Goal: Task Accomplishment & Management: Manage account settings

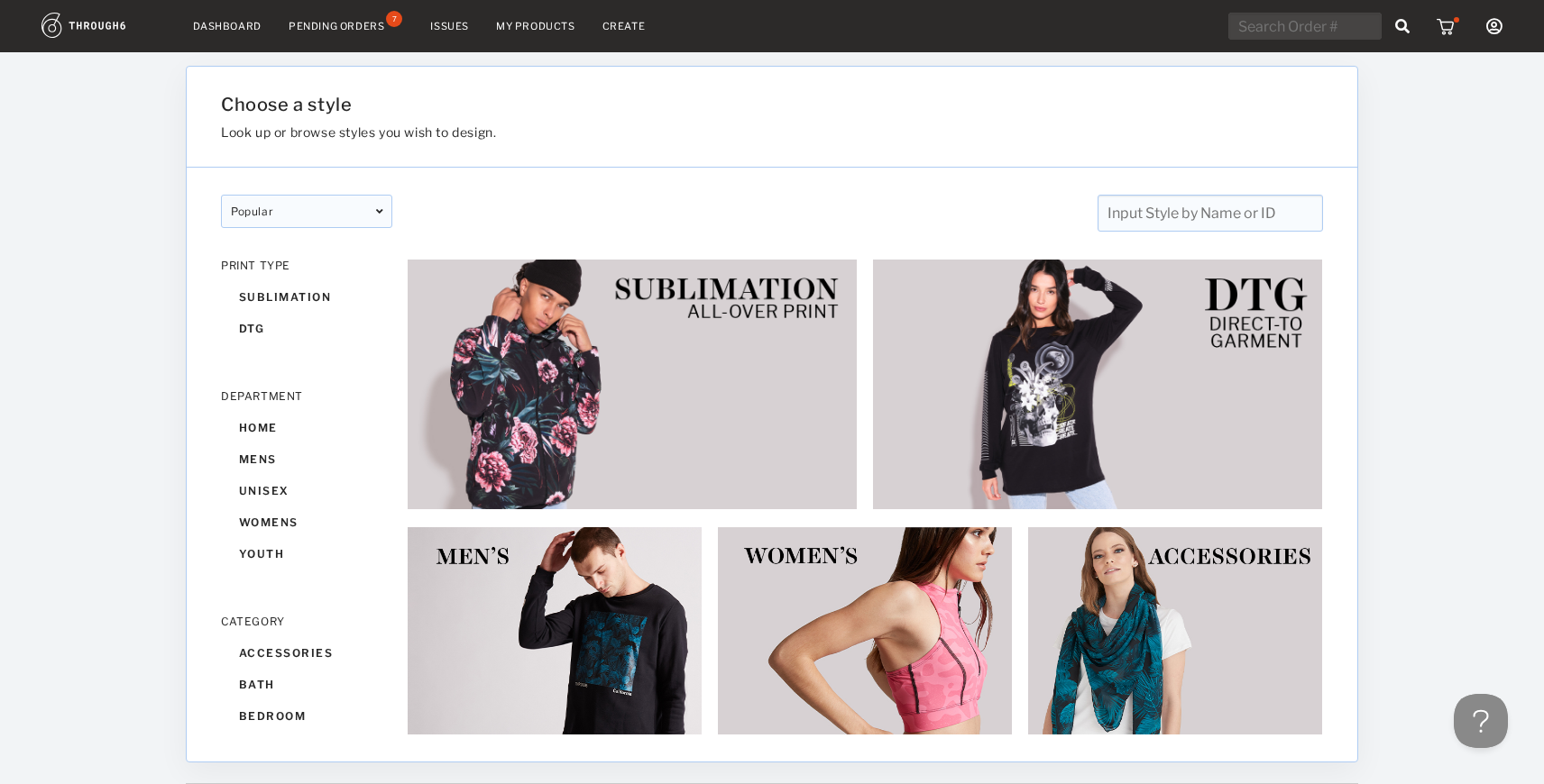
click at [539, 12] on nav "Dashboard Pending Orders 7 Issues My Products Create My Account Create New Bran…" at bounding box center [771, 26] width 1461 height 28
click at [538, 21] on link "My Products" at bounding box center [535, 25] width 80 height 12
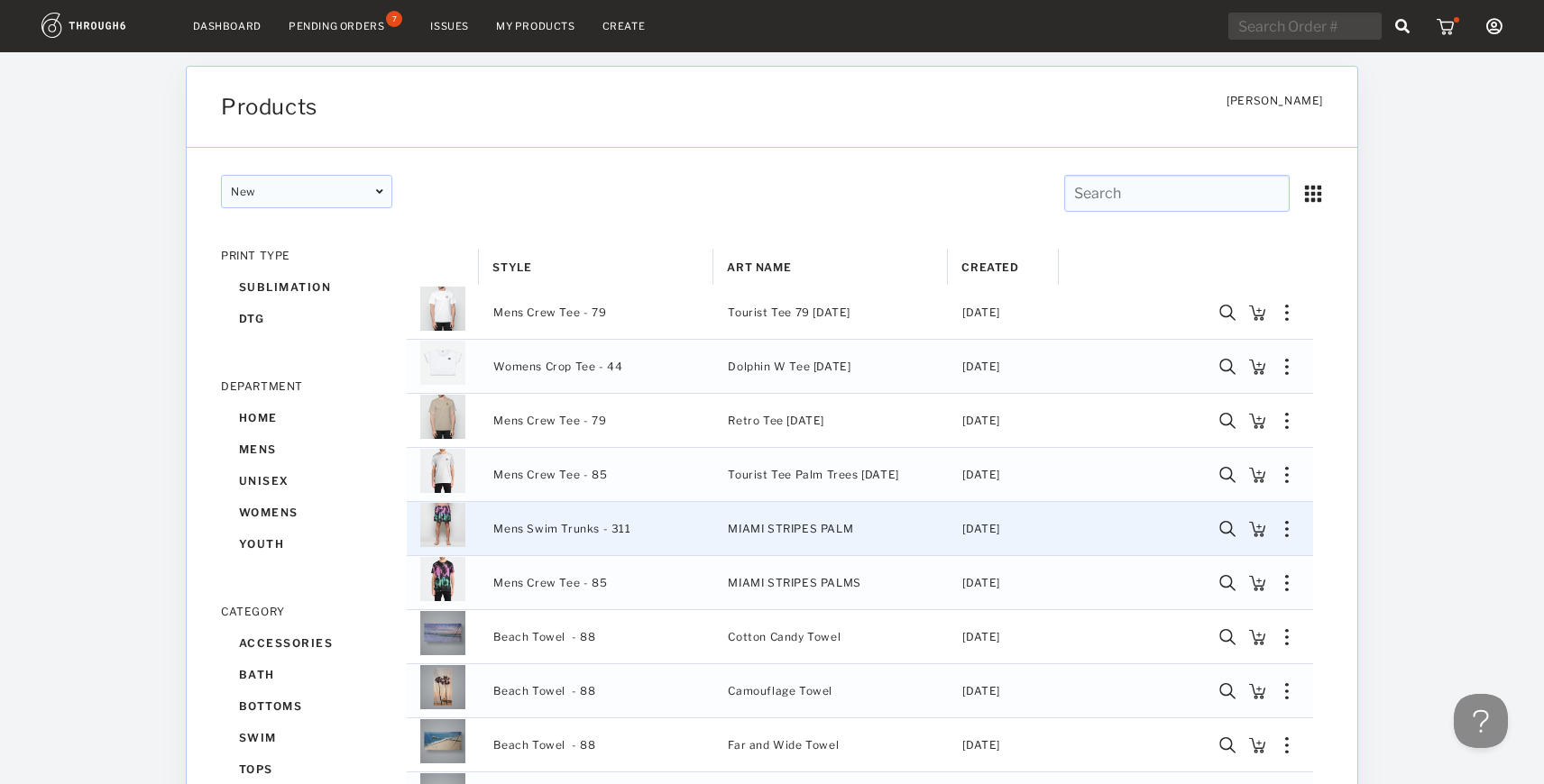
click at [551, 526] on span "Mens Swim Trunks - 311" at bounding box center [562, 529] width 137 height 23
click at [444, 520] on img "Press SPACE to deselect this row." at bounding box center [443, 525] width 45 height 45
click at [521, 528] on span "Mens Swim Trunks - 311" at bounding box center [562, 529] width 137 height 23
click at [447, 529] on img "Press SPACE to deselect this row." at bounding box center [443, 525] width 45 height 45
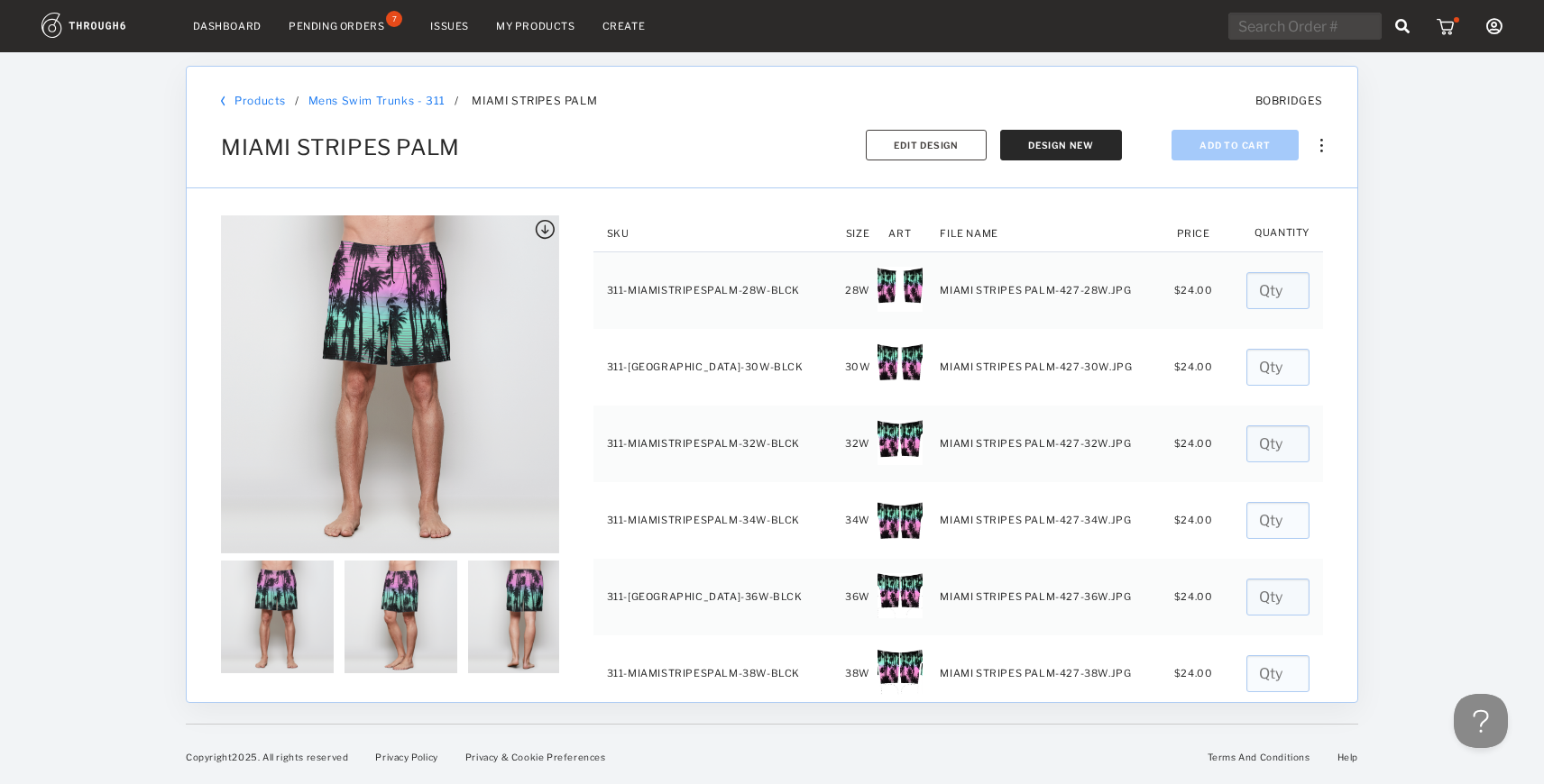
click at [417, 101] on link "Mens Swim Trunks - 311" at bounding box center [377, 100] width 137 height 13
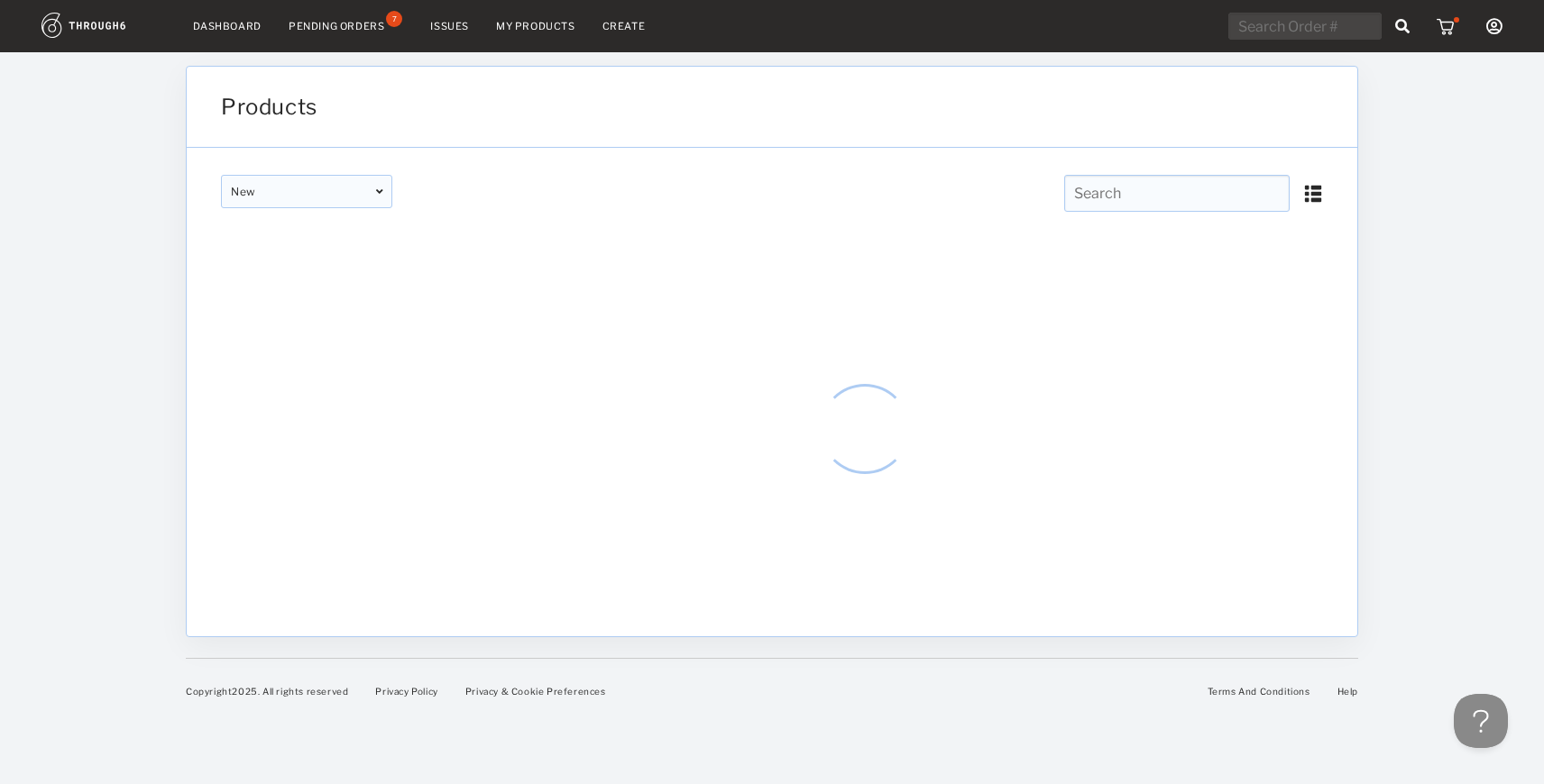
type input "Mens Swim Trunks - 311"
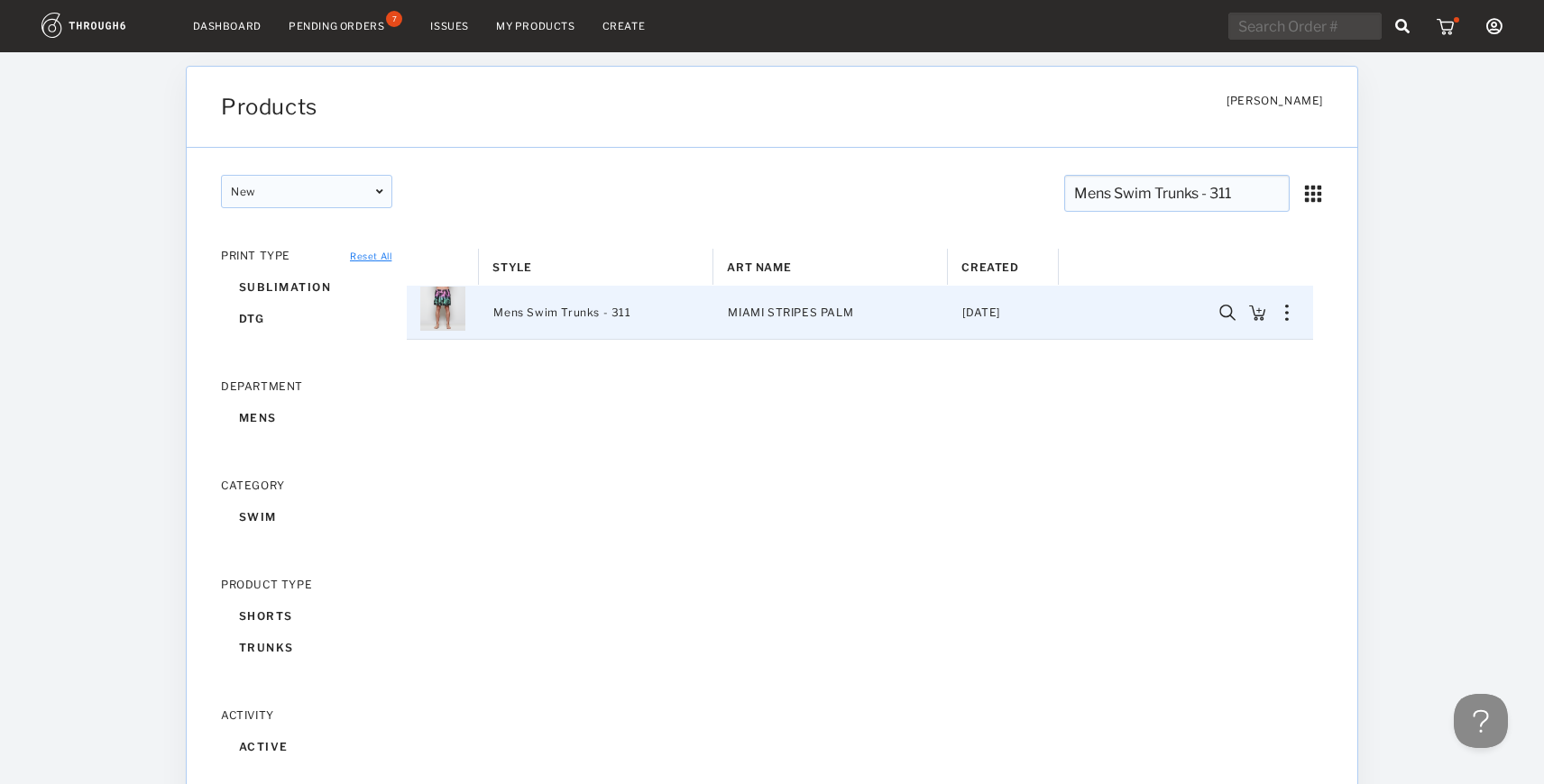
click at [611, 310] on span "Mens Swim Trunks - 311" at bounding box center [562, 312] width 137 height 23
click at [1287, 317] on img "Press SPACE to deselect this row." at bounding box center [1287, 312] width 4 height 16
click at [869, 482] on div "Mens Swim Trunks - 311 MIAMI STRIPES PALM 6/05/23 Sync to Shopify Export SKUs C…" at bounding box center [865, 717] width 916 height 865
click at [1314, 28] on input "text" at bounding box center [1305, 25] width 154 height 27
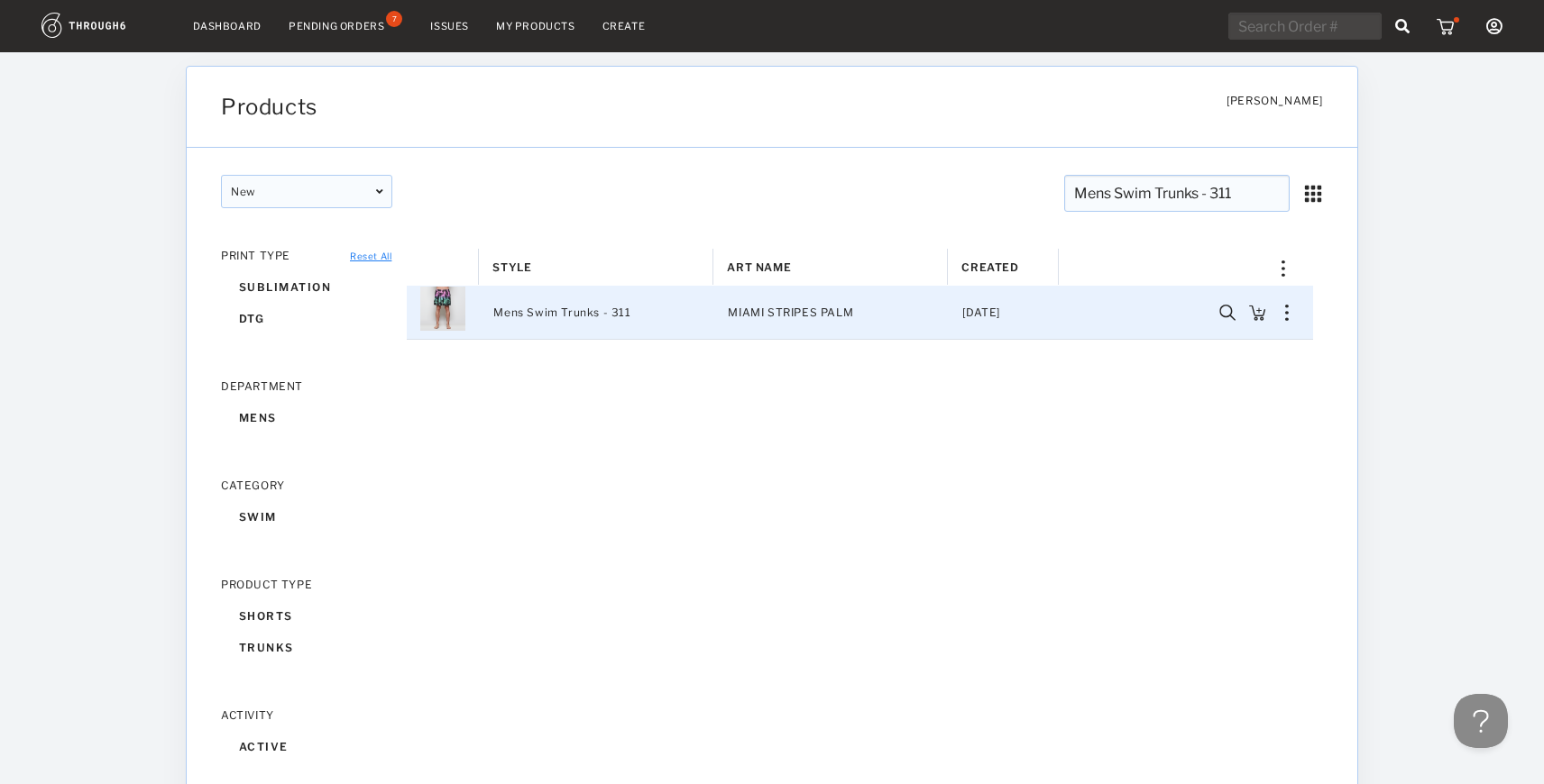
click at [638, 28] on link "Create" at bounding box center [624, 25] width 43 height 12
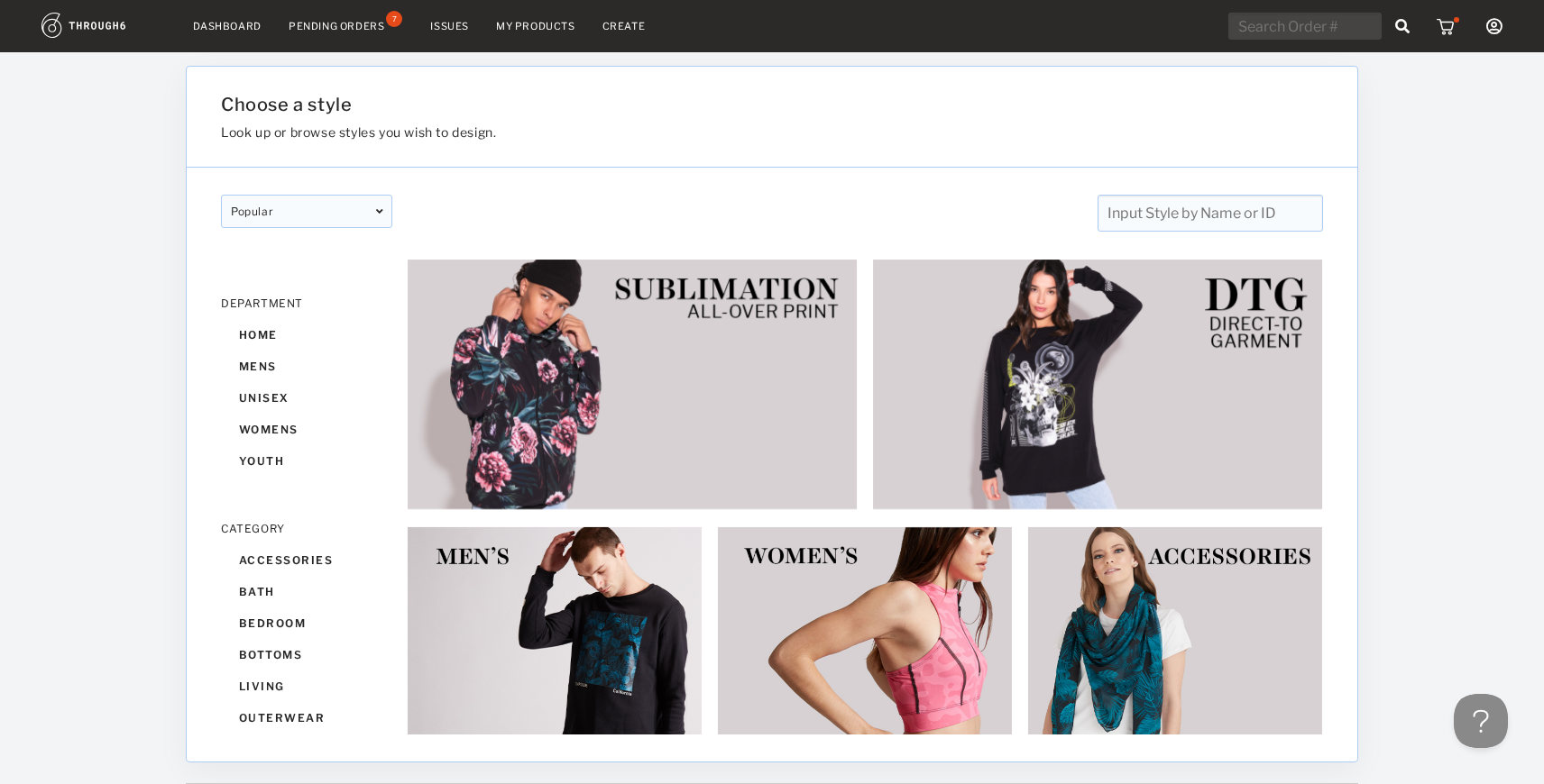
scroll to position [96, 0]
click at [300, 366] on div "mens" at bounding box center [306, 363] width 171 height 32
